Goal: Task Accomplishment & Management: Manage account settings

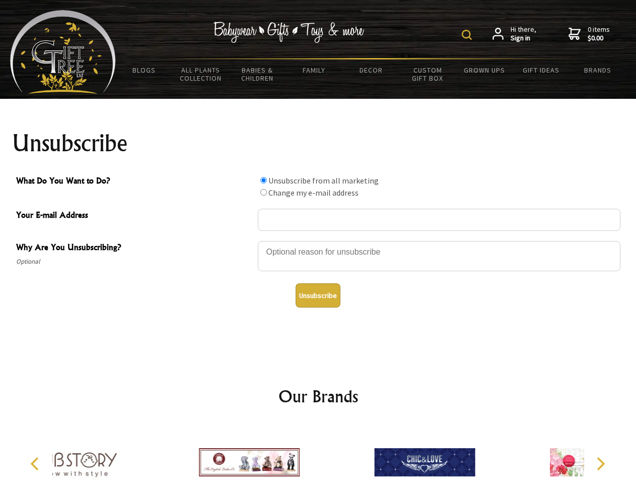
click at [468, 35] on img at bounding box center [467, 35] width 10 height 10
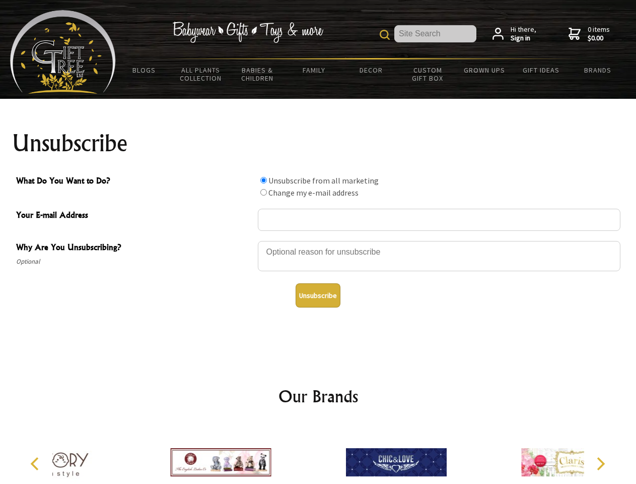
click at [318, 240] on div at bounding box center [439, 257] width 363 height 35
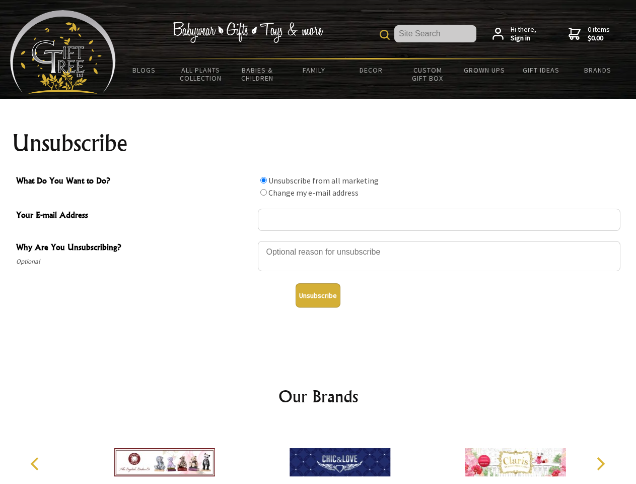
click at [263, 180] on input "What Do You Want to Do?" at bounding box center [263, 180] width 7 height 7
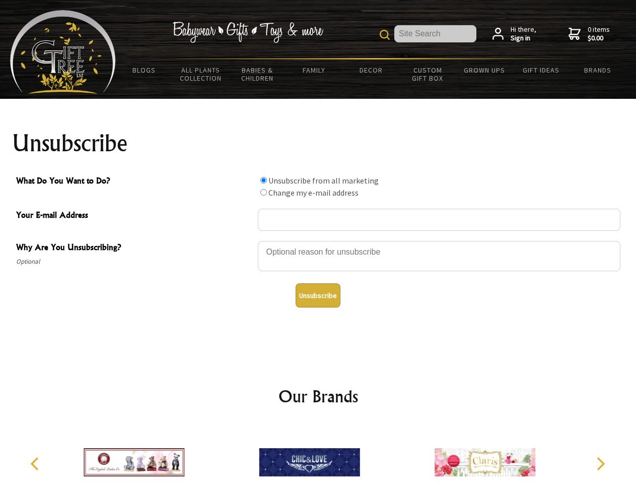
click at [263, 192] on input "What Do You Want to Do?" at bounding box center [263, 192] width 7 height 7
radio input "true"
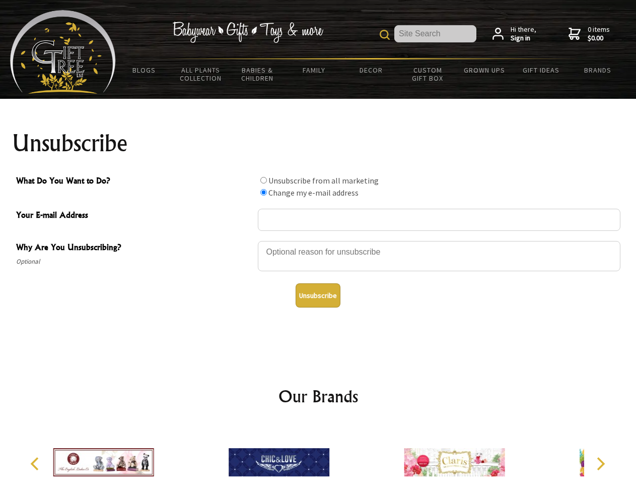
click at [318, 295] on button "Unsubscribe" at bounding box center [318, 295] width 45 height 24
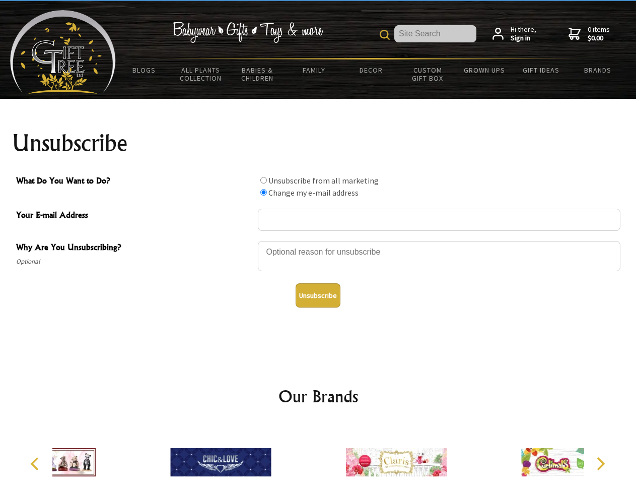
click at [318, 454] on div at bounding box center [396, 463] width 175 height 79
click at [36, 463] on icon "Previous" at bounding box center [35, 463] width 13 height 13
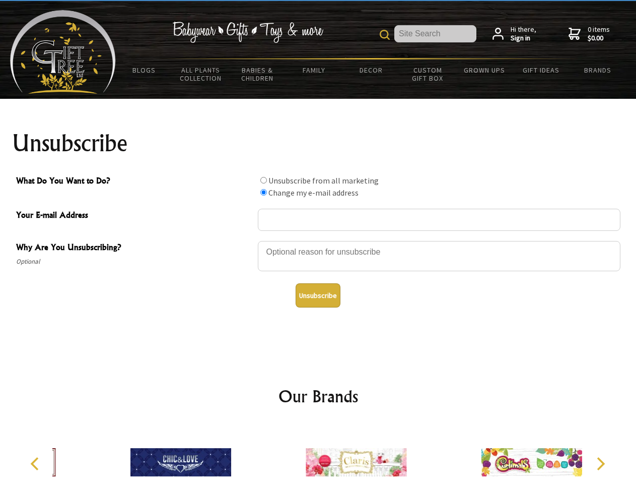
click at [600, 463] on icon "Next" at bounding box center [599, 463] width 13 height 13
